Goal: Book appointment/travel/reservation

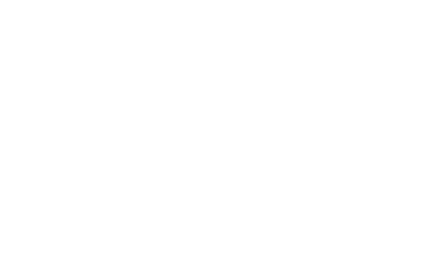
scroll to position [1517, 0]
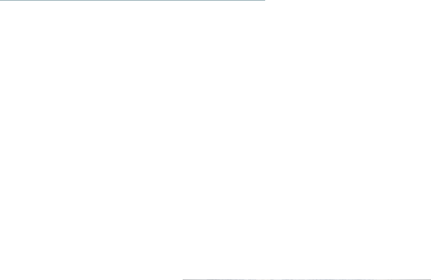
click at [241, 119] on link "trova l’hotel" at bounding box center [228, 127] width 69 height 17
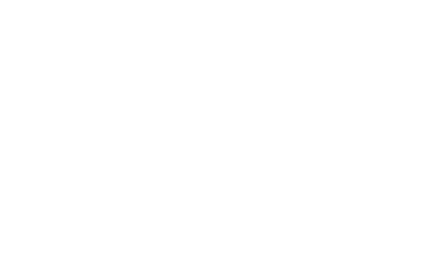
scroll to position [98, 0]
click at [57, 73] on span "Arrivo" at bounding box center [50, 75] width 40 height 6
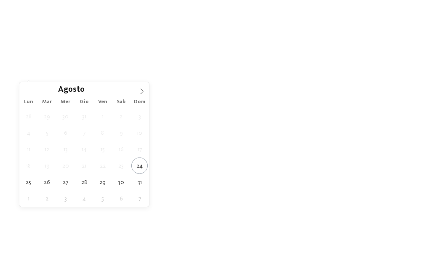
click at [147, 91] on span at bounding box center [142, 89] width 14 height 14
click at [144, 94] on icon at bounding box center [142, 91] width 6 height 6
click at [142, 91] on icon at bounding box center [142, 91] width 6 height 6
click at [144, 89] on icon at bounding box center [142, 91] width 6 height 6
type div "[DATE]"
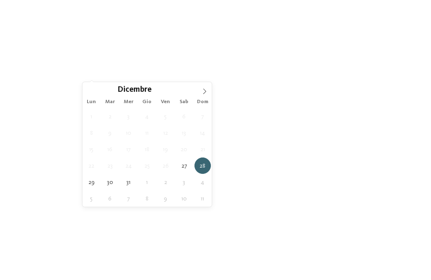
click at [208, 90] on icon at bounding box center [205, 91] width 6 height 6
type input "****"
type div "[DATE]"
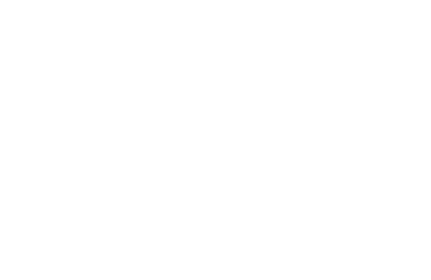
click at [189, 71] on div "Regione" at bounding box center [176, 74] width 44 height 7
click at [234, 90] on div "Dolomiti" at bounding box center [215, 98] width 109 height 17
click at [227, 187] on div "accetta" at bounding box center [215, 195] width 109 height 17
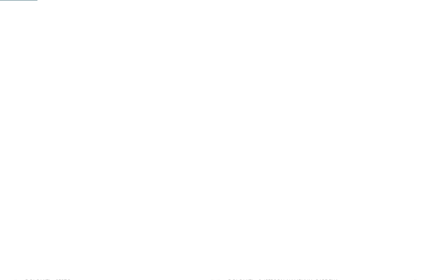
scroll to position [93, 0]
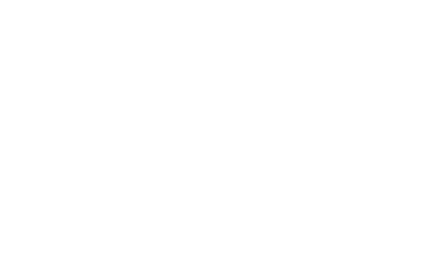
click at [257, 79] on span "I miei desideri" at bounding box center [239, 79] width 40 height 6
click at [177, 65] on span "Piscina coperta o con collegamento a piscina esterna" at bounding box center [140, 66] width 95 height 13
click at [231, 219] on div "accetta" at bounding box center [215, 227] width 244 height 17
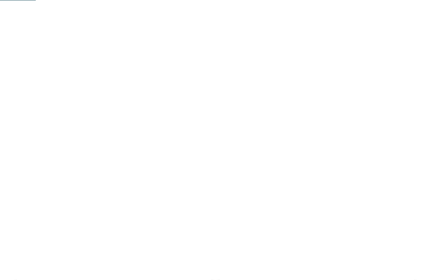
scroll to position [85, 0]
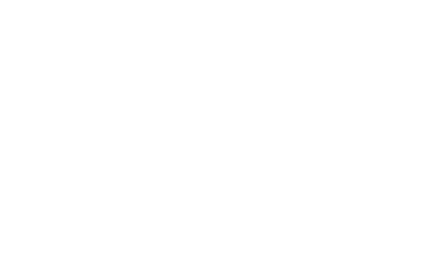
click at [322, 86] on div "Family Experiences" at bounding box center [302, 87] width 44 height 7
click at [283, 27] on icon at bounding box center [283, 31] width 18 height 15
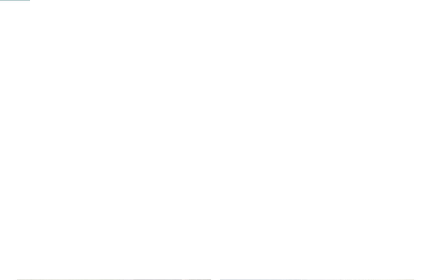
scroll to position [55, 0]
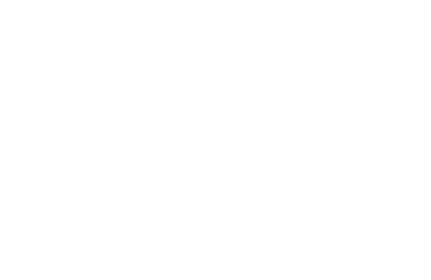
click at [388, 119] on span "filtra" at bounding box center [381, 118] width 16 height 6
click at [165, 155] on div "Offerte" at bounding box center [165, 156] width 94 height 47
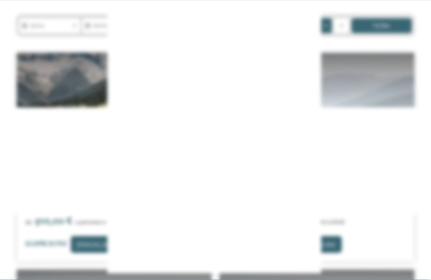
click at [377, 53] on icon at bounding box center [377, 60] width 18 height 15
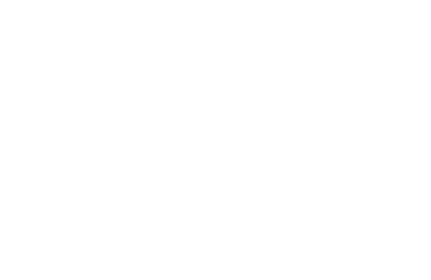
scroll to position [19, 0]
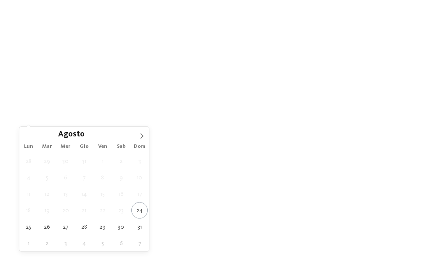
click at [145, 132] on span at bounding box center [142, 134] width 14 height 14
click at [143, 134] on icon at bounding box center [142, 136] width 6 height 6
click at [145, 137] on span at bounding box center [142, 134] width 14 height 14
click at [144, 135] on icon at bounding box center [142, 136] width 6 height 6
type div "[DATE]"
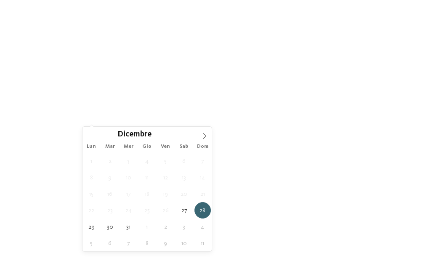
click at [206, 135] on icon at bounding box center [205, 136] width 6 height 6
type input "****"
type div "[DATE]"
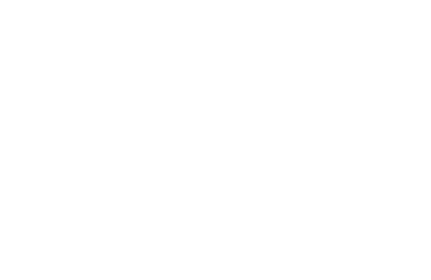
click at [195, 116] on div "Regione" at bounding box center [176, 118] width 44 height 7
click at [266, 94] on div at bounding box center [266, 98] width 8 height 8
click at [221, 193] on span "accetta" at bounding box center [216, 196] width 24 height 6
